Goal: Find specific page/section: Find specific page/section

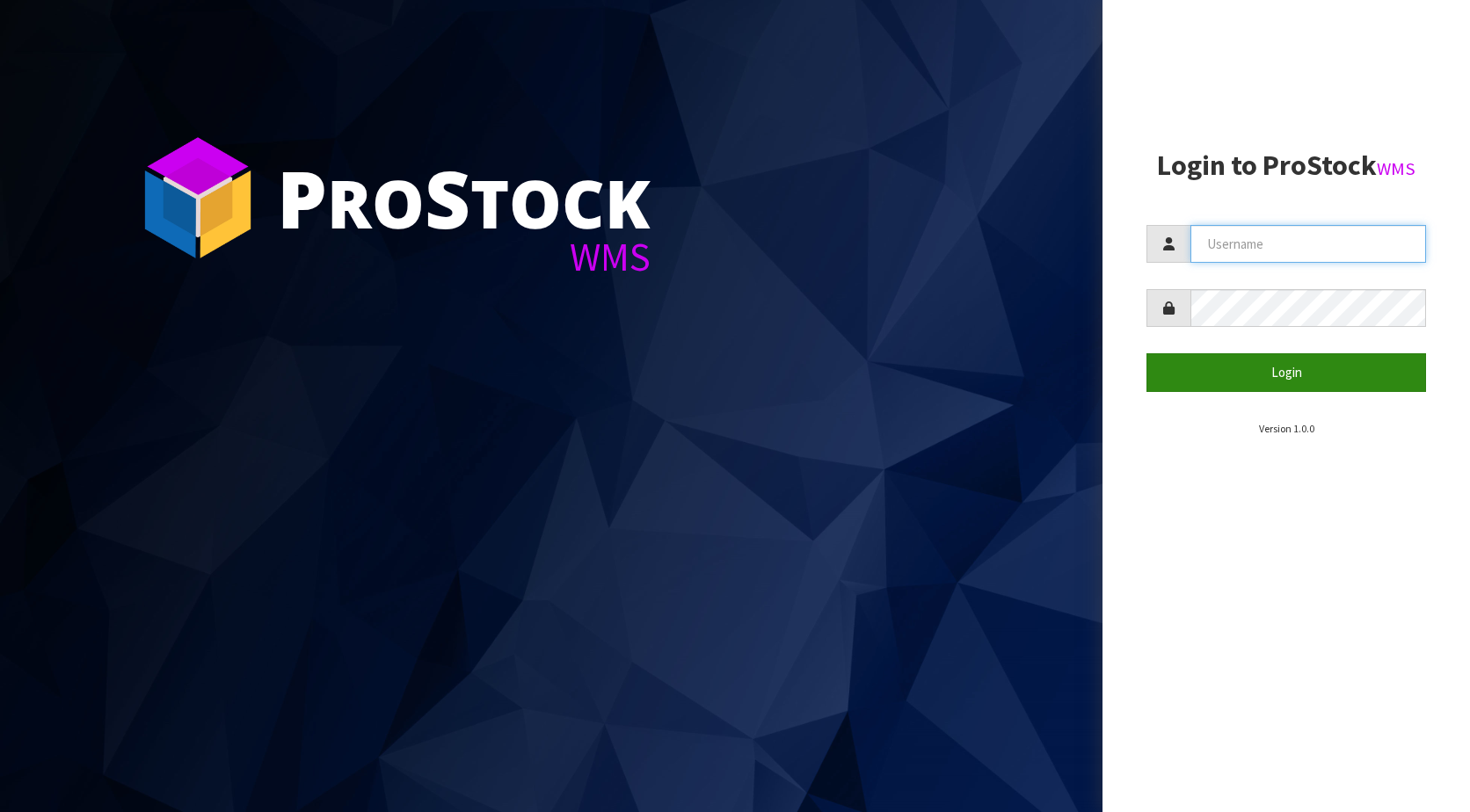
type input "KitchenAid"
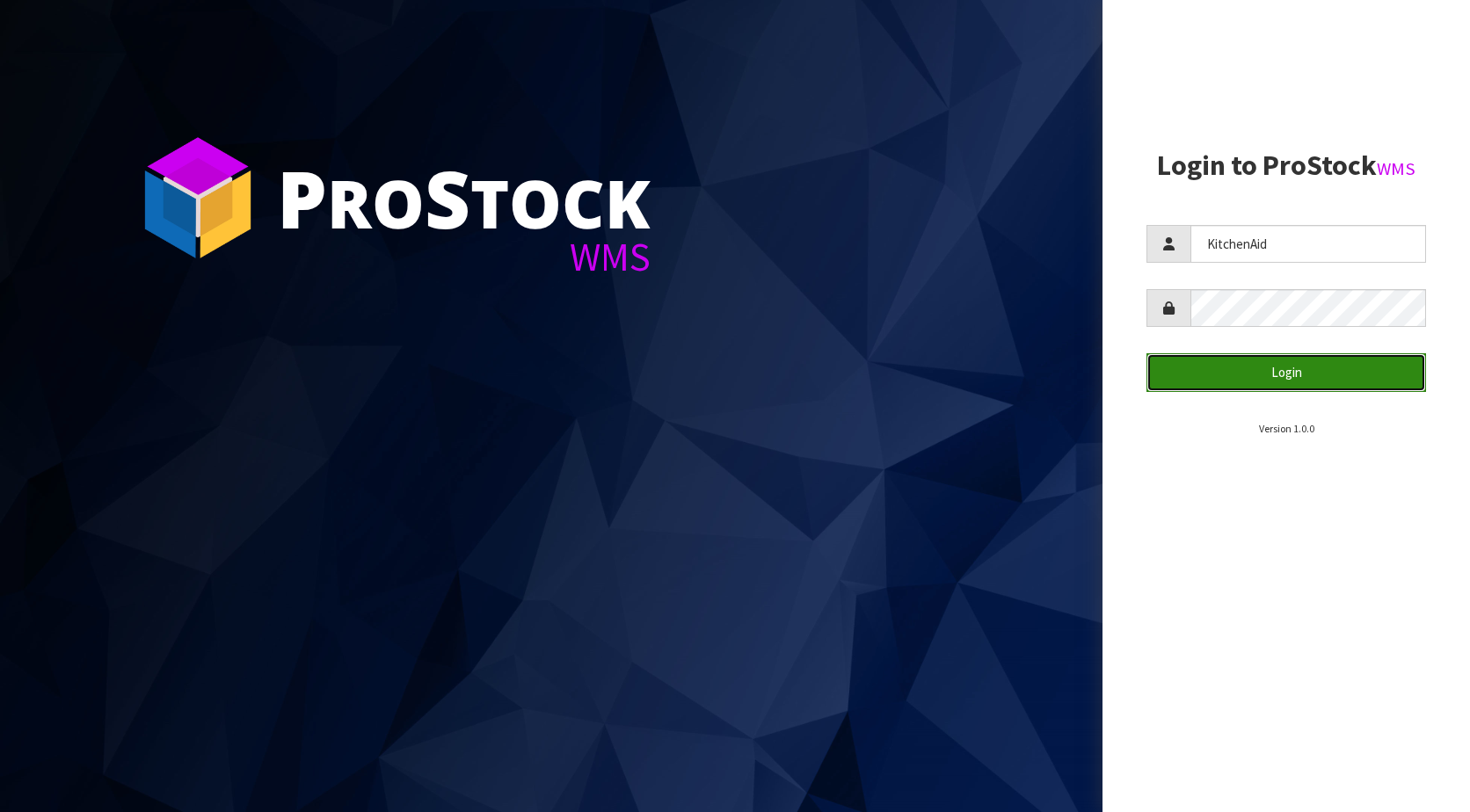
click at [1284, 374] on button "Login" at bounding box center [1286, 372] width 280 height 38
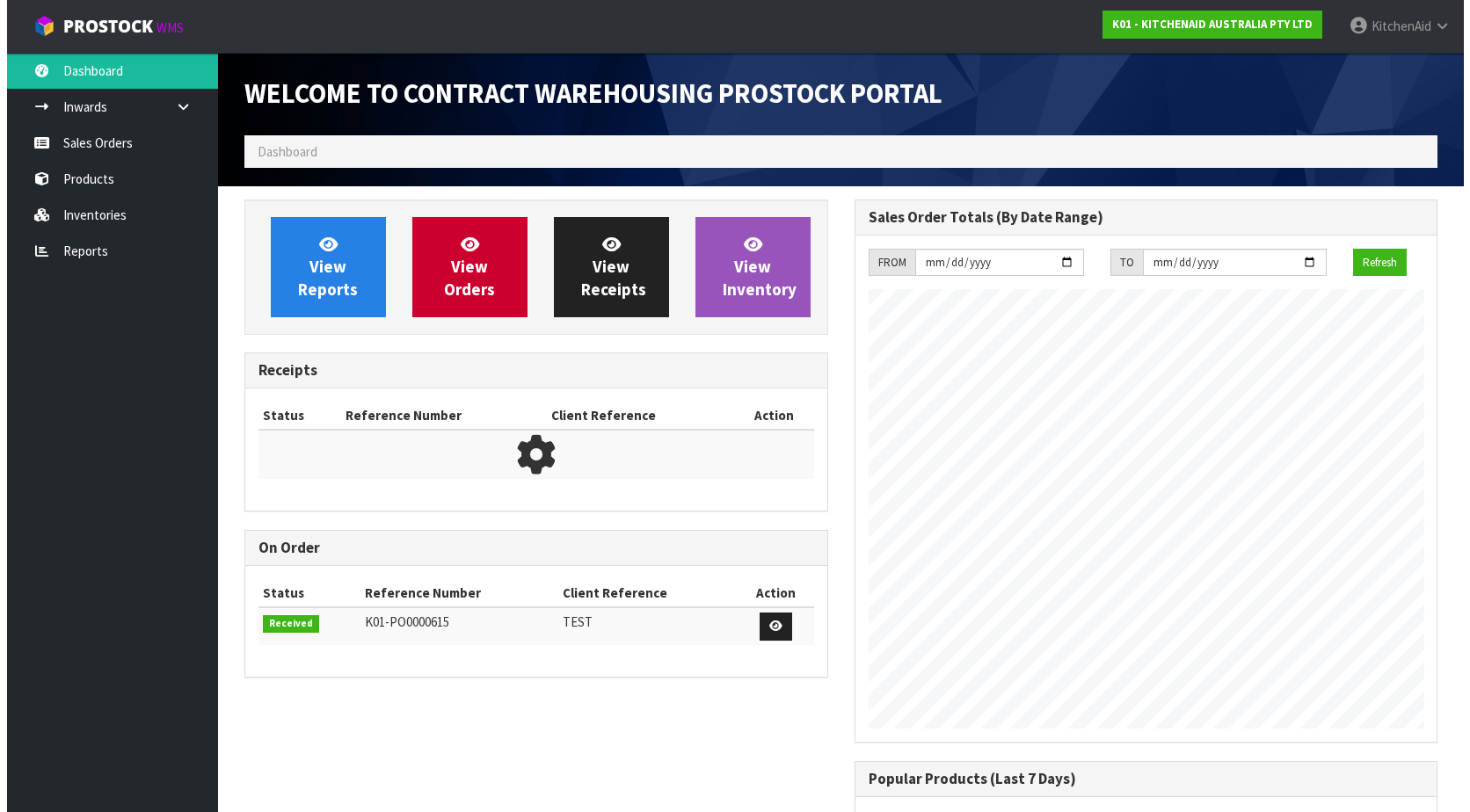
scroll to position [975, 609]
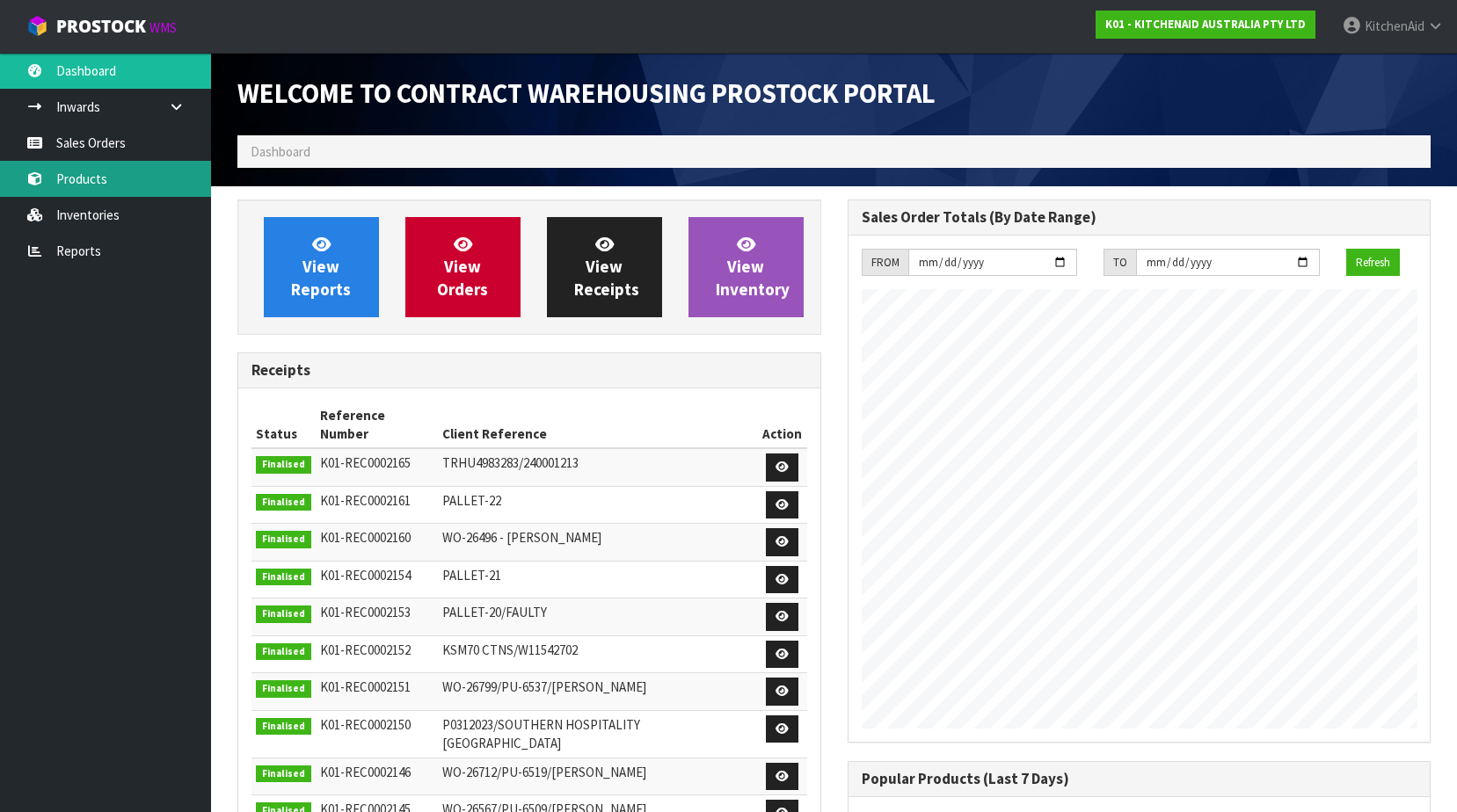
drag, startPoint x: 99, startPoint y: 179, endPoint x: 148, endPoint y: 181, distance: 49.0
click at [99, 179] on link "Products" at bounding box center [105, 178] width 211 height 36
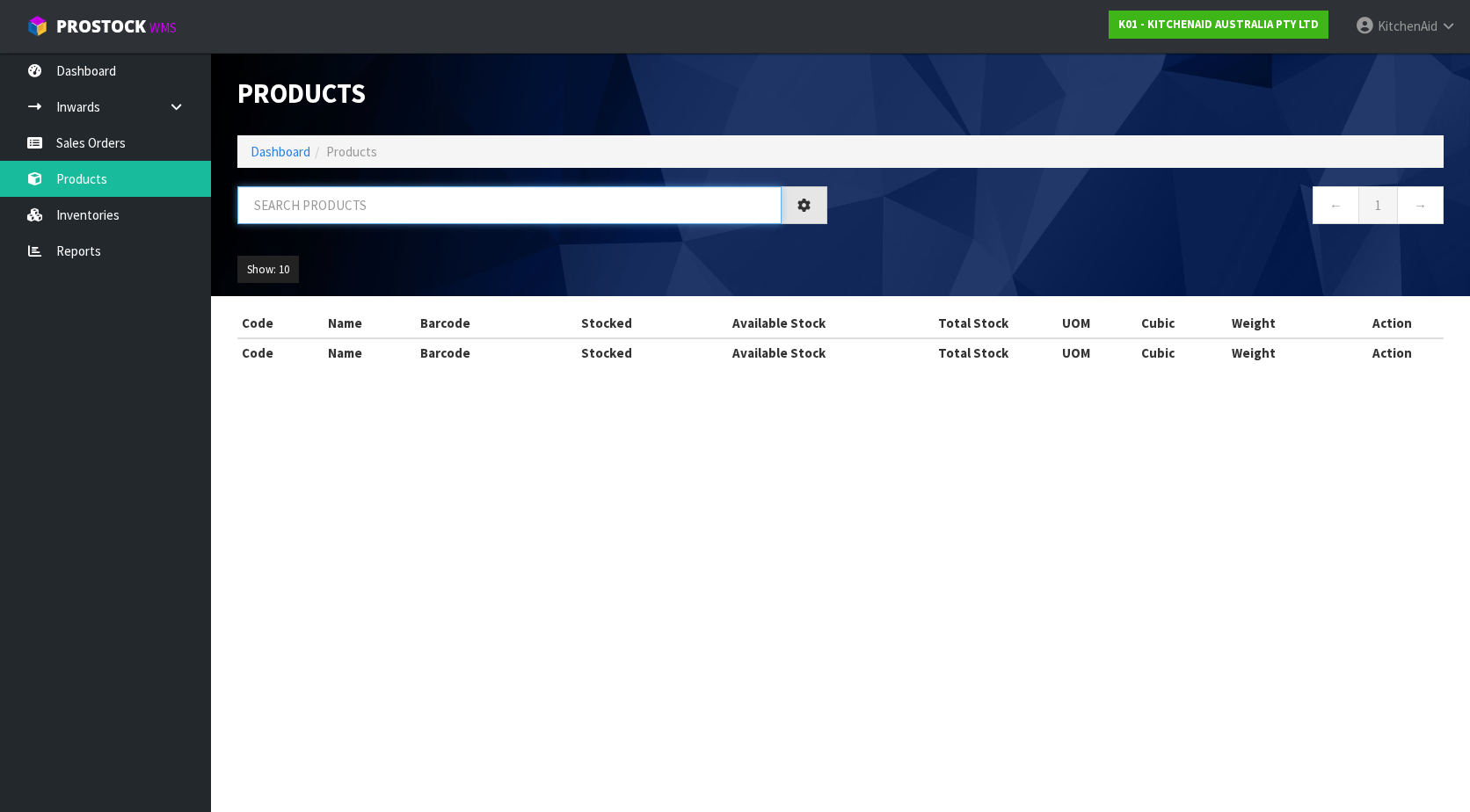
click at [306, 214] on input "text" at bounding box center [509, 205] width 544 height 38
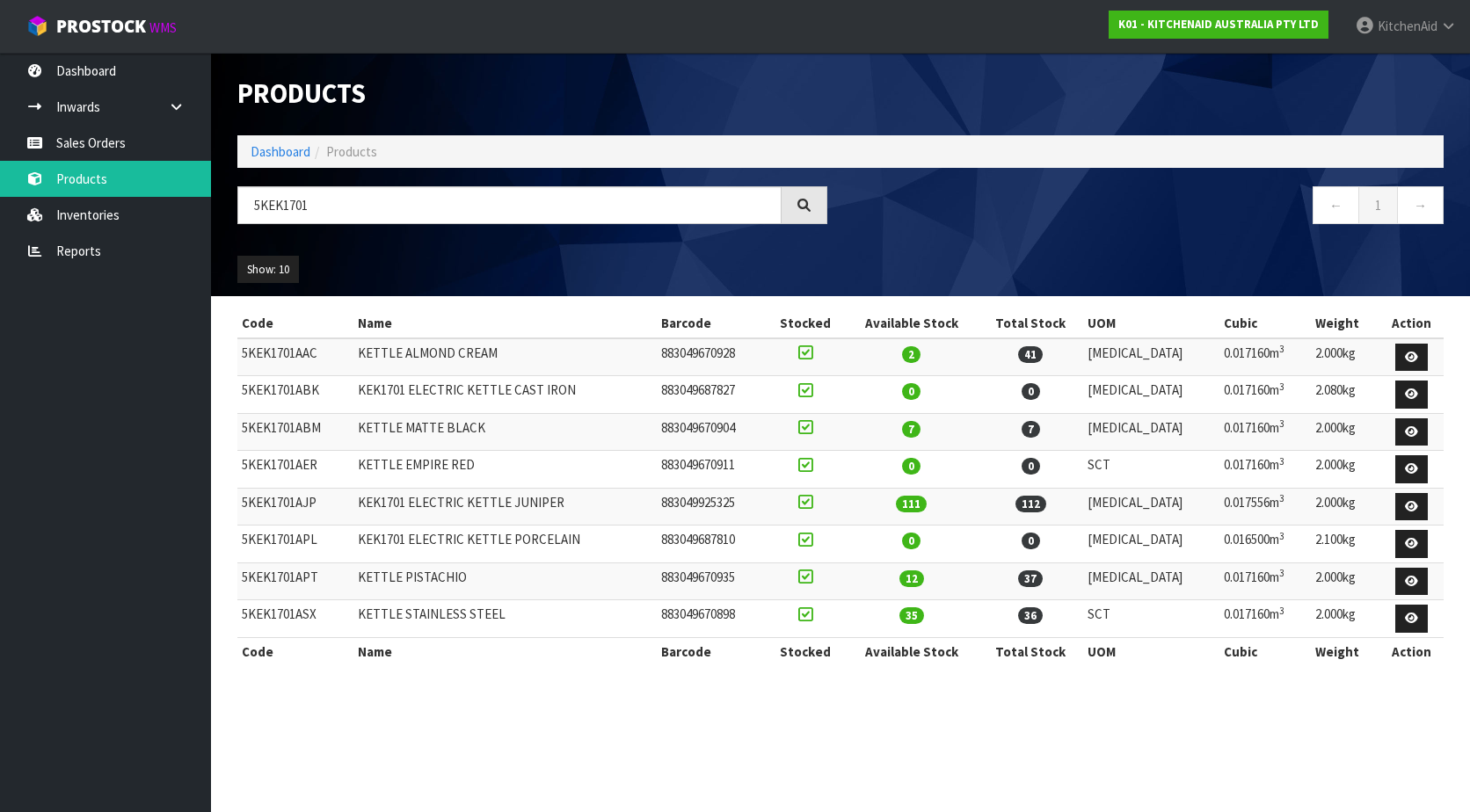
click at [283, 349] on td "5KEK1701AAC" at bounding box center [295, 357] width 116 height 38
click at [414, 205] on input "5KEK1701" at bounding box center [509, 205] width 544 height 38
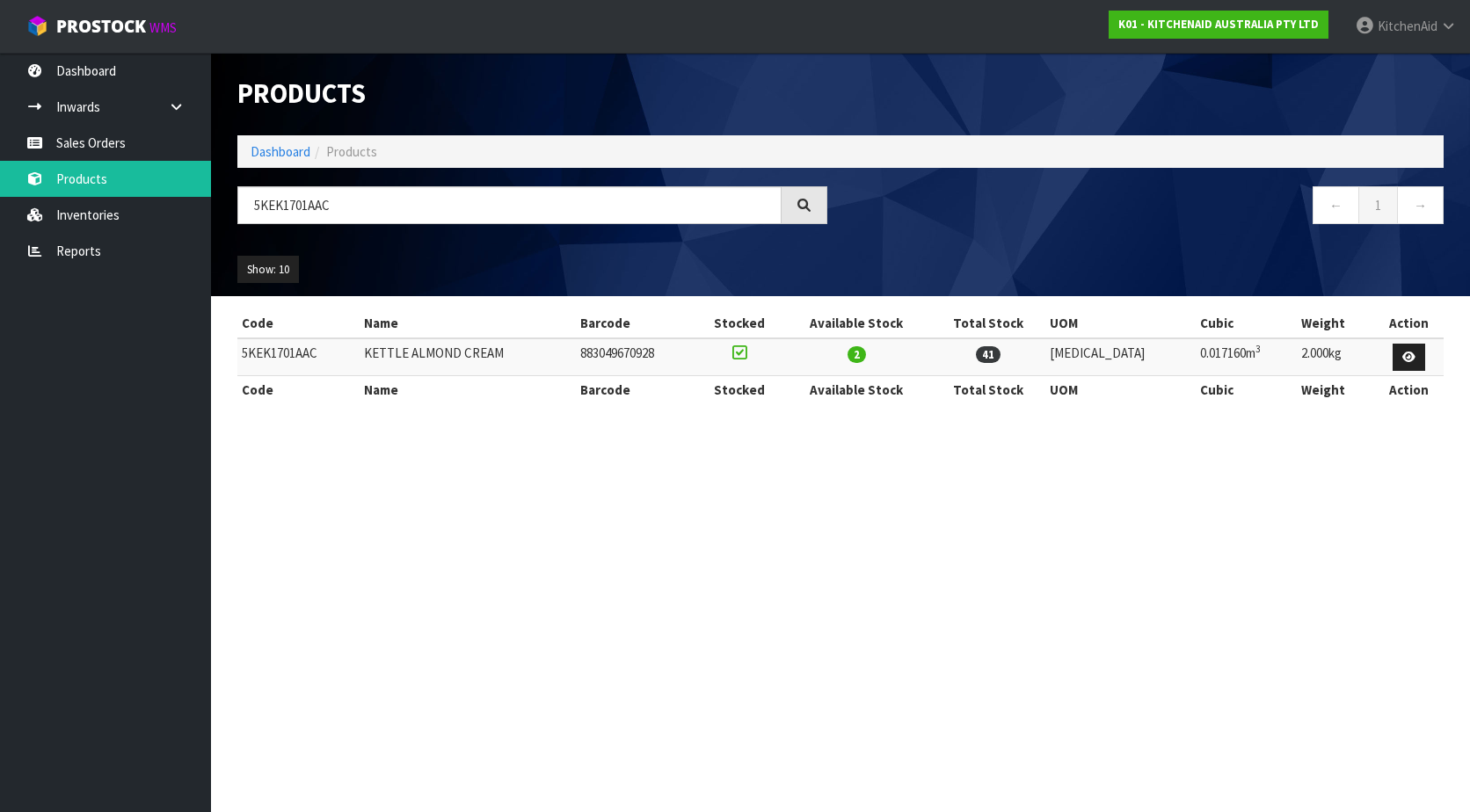
click at [812, 212] on div at bounding box center [804, 205] width 46 height 38
click at [608, 214] on input "5KEK1701AAC" at bounding box center [509, 205] width 544 height 38
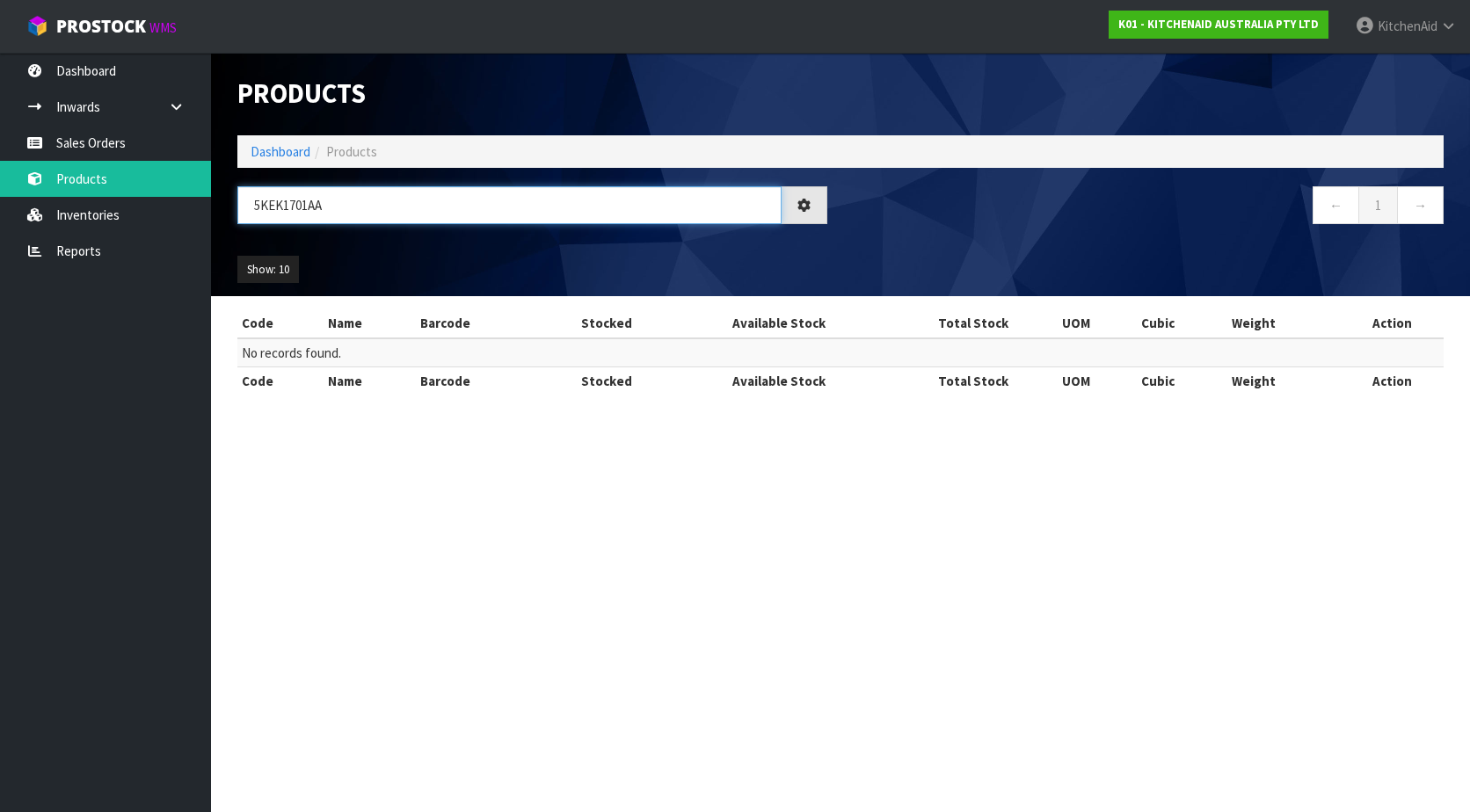
type input "5KEK1701AAC"
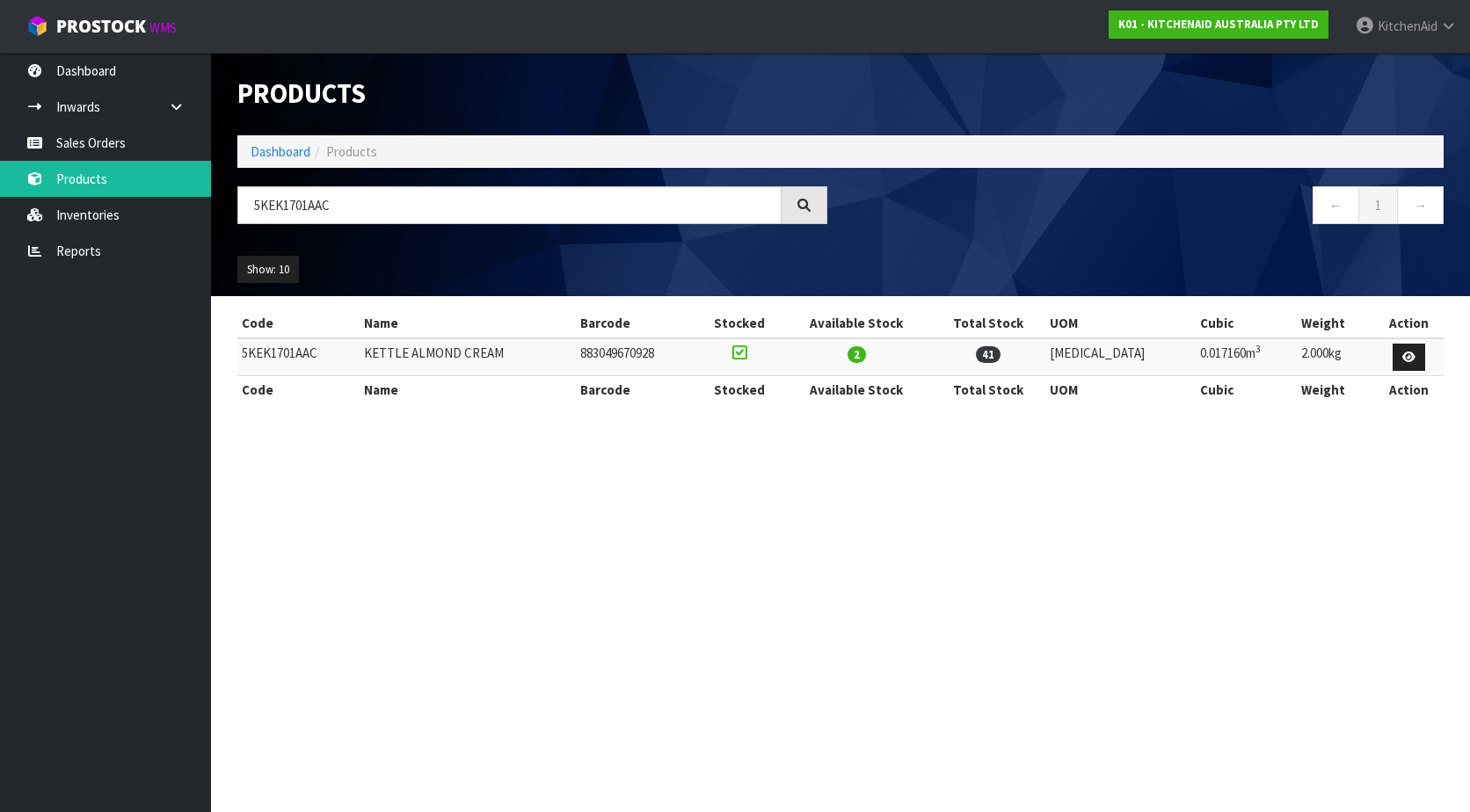
click at [799, 201] on icon at bounding box center [803, 205] width 18 height 18
